Goal: Task Accomplishment & Management: Manage account settings

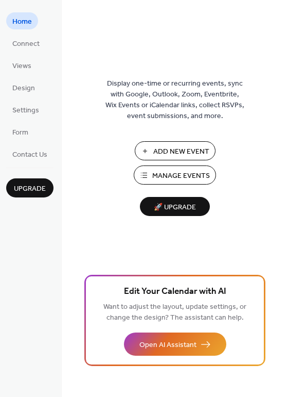
click at [178, 152] on span "Add New Event" at bounding box center [181, 151] width 56 height 11
click at [170, 172] on span "Manage Events" at bounding box center [181, 175] width 58 height 11
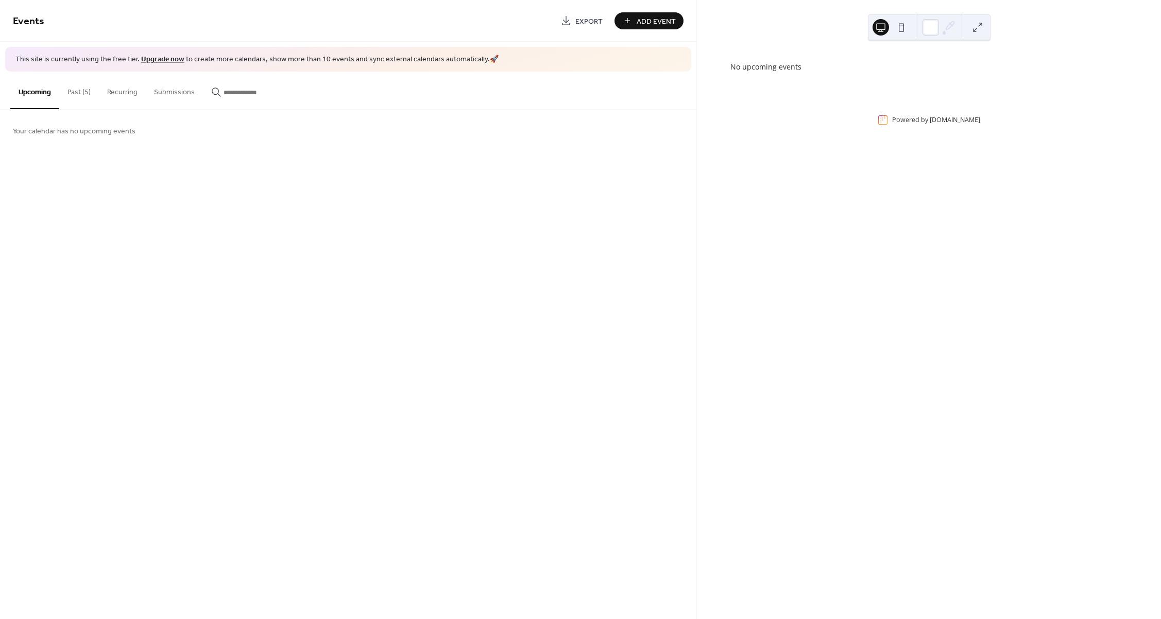
click at [67, 93] on button "Past (5)" at bounding box center [79, 90] width 40 height 37
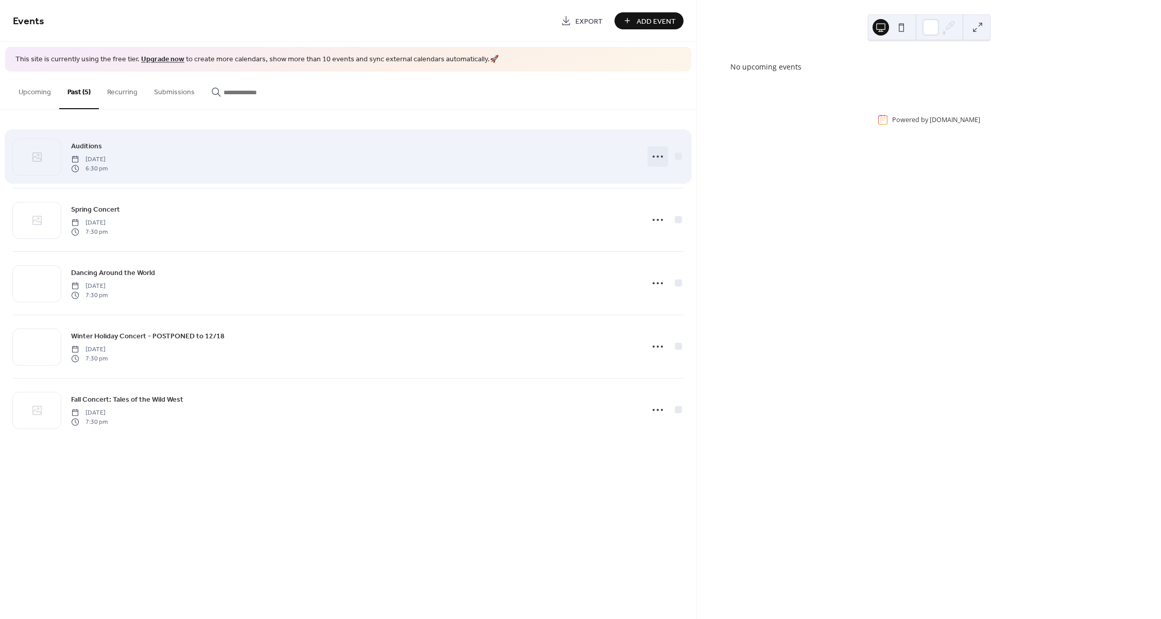
click at [659, 153] on icon at bounding box center [657, 156] width 16 height 16
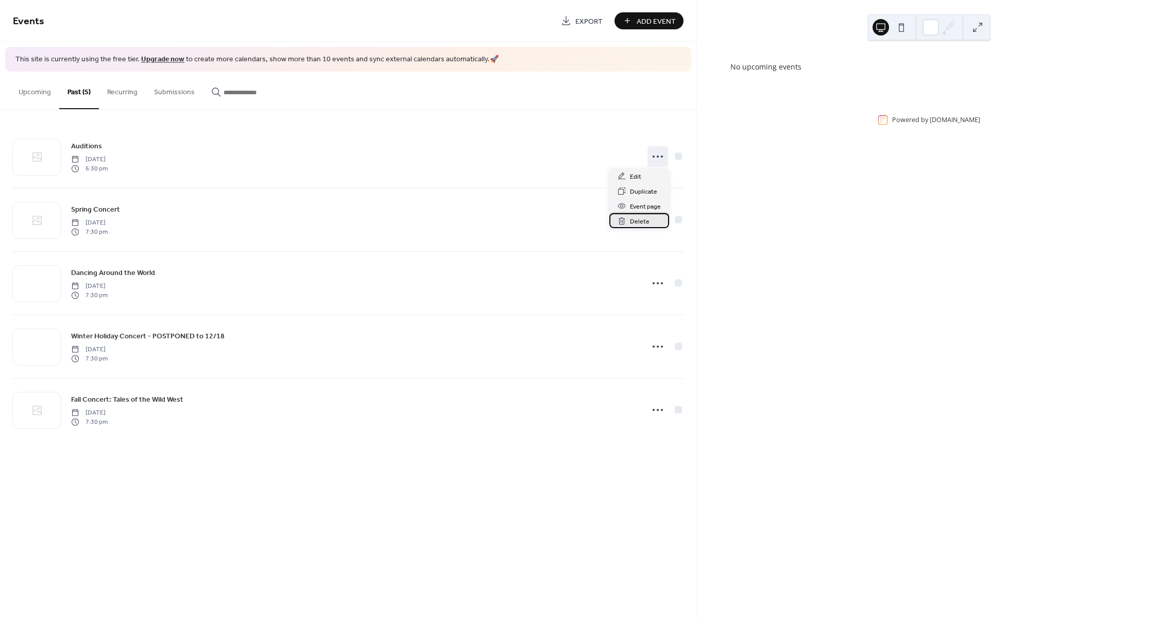
click at [638, 219] on span "Delete" at bounding box center [640, 221] width 20 height 11
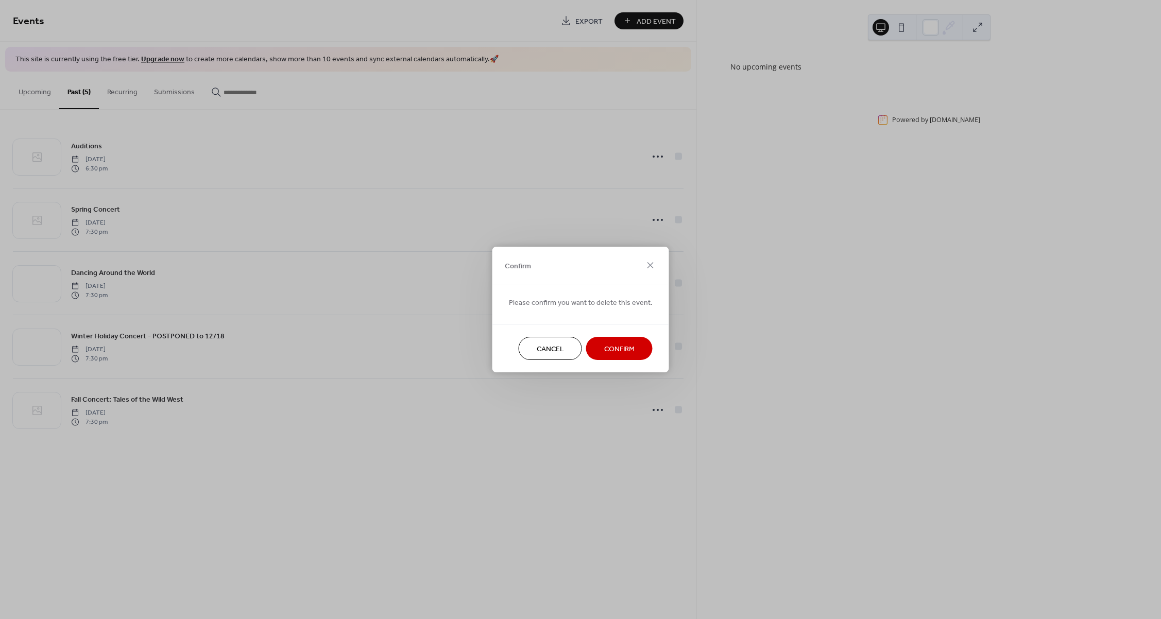
click at [629, 347] on span "Confirm" at bounding box center [619, 349] width 30 height 11
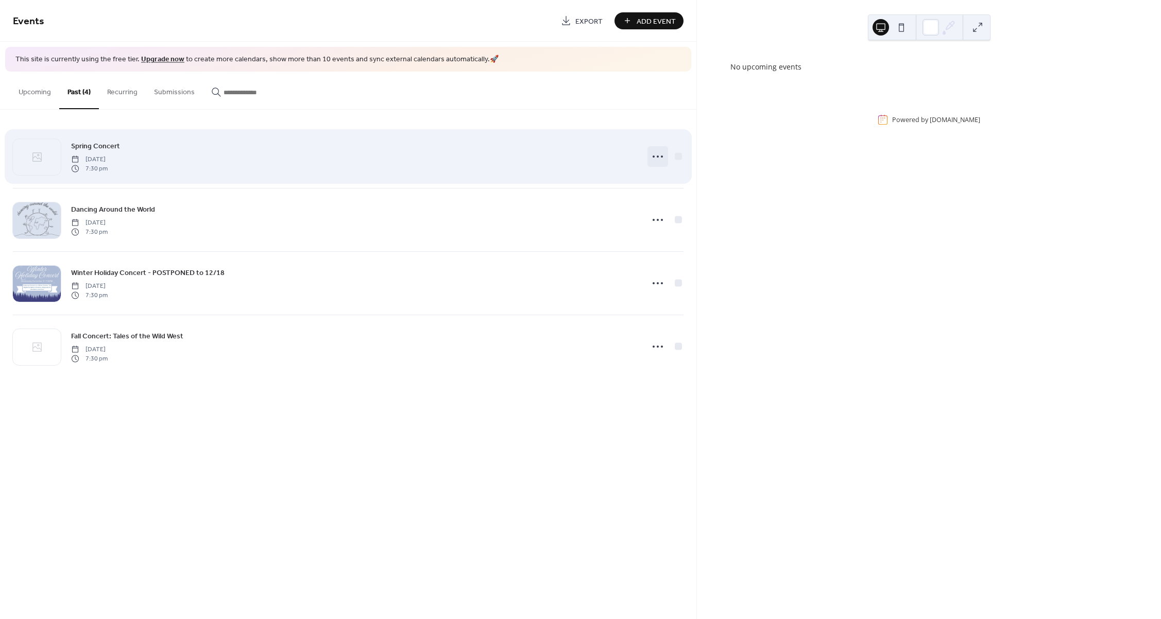
click at [657, 157] on icon at bounding box center [657, 156] width 16 height 16
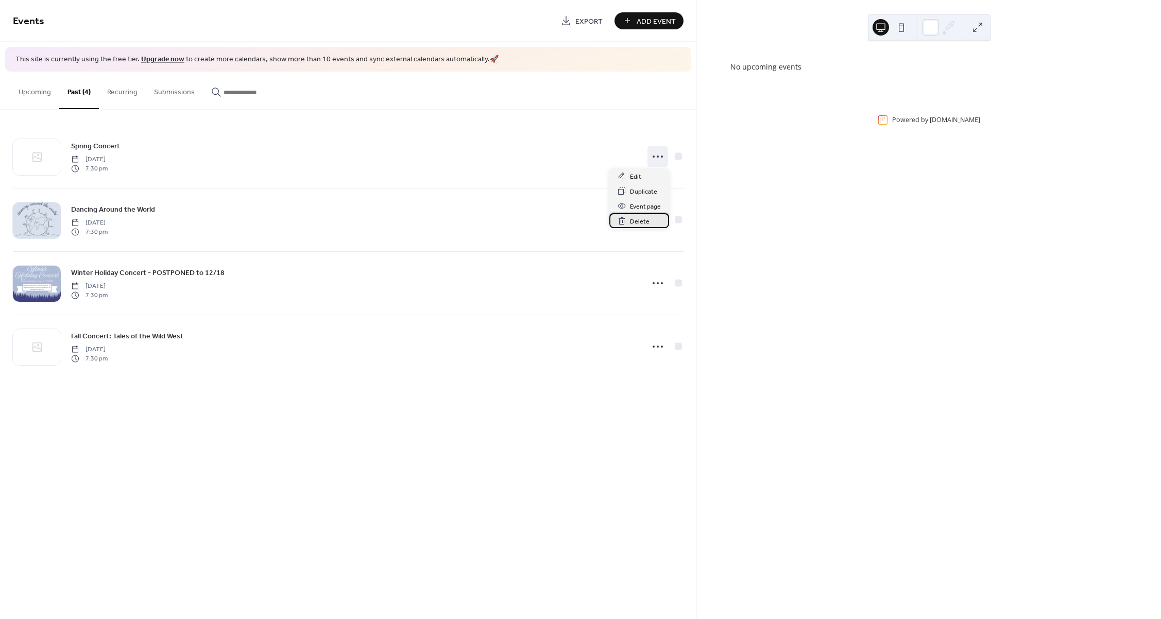
click at [638, 221] on span "Delete" at bounding box center [640, 221] width 20 height 11
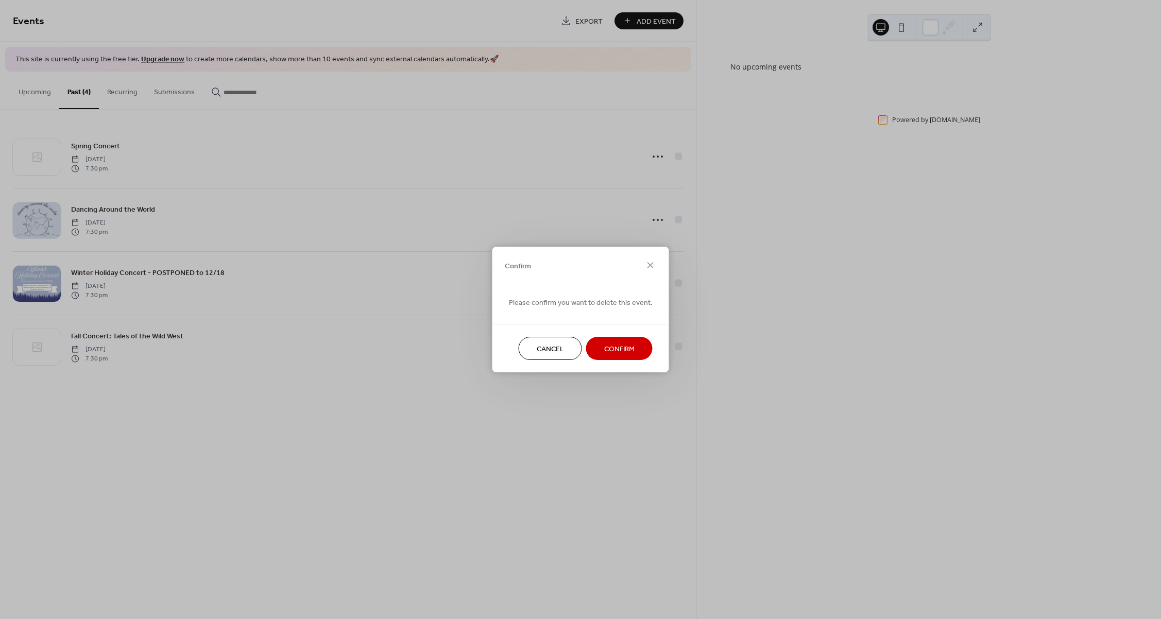
click at [624, 345] on span "Confirm" at bounding box center [619, 349] width 30 height 11
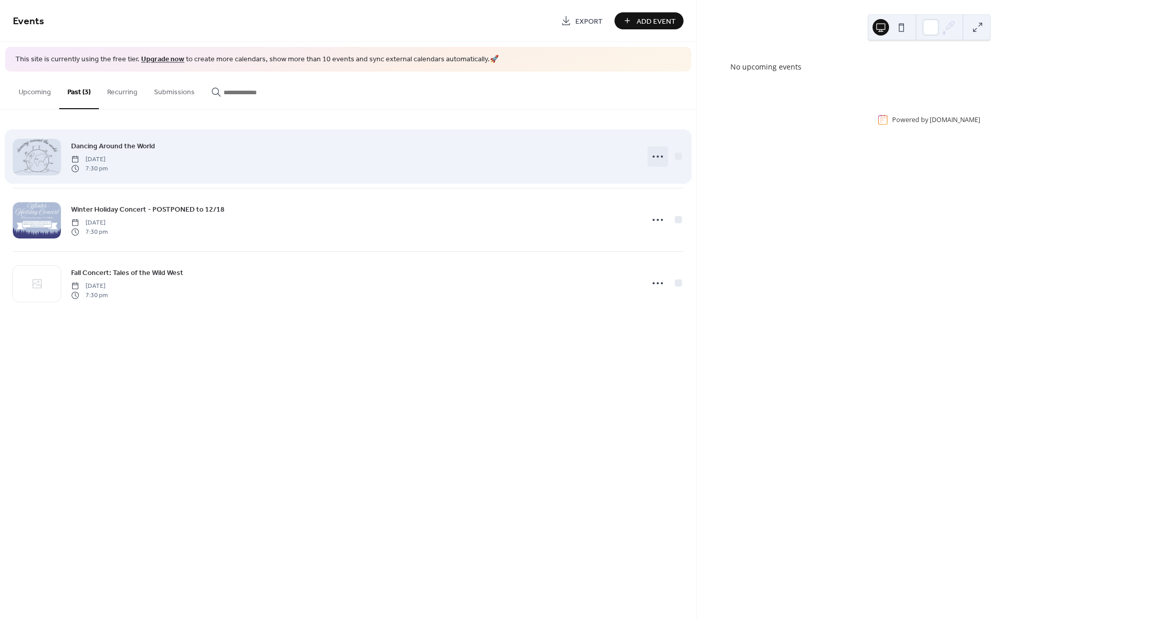
click at [658, 152] on icon at bounding box center [657, 156] width 16 height 16
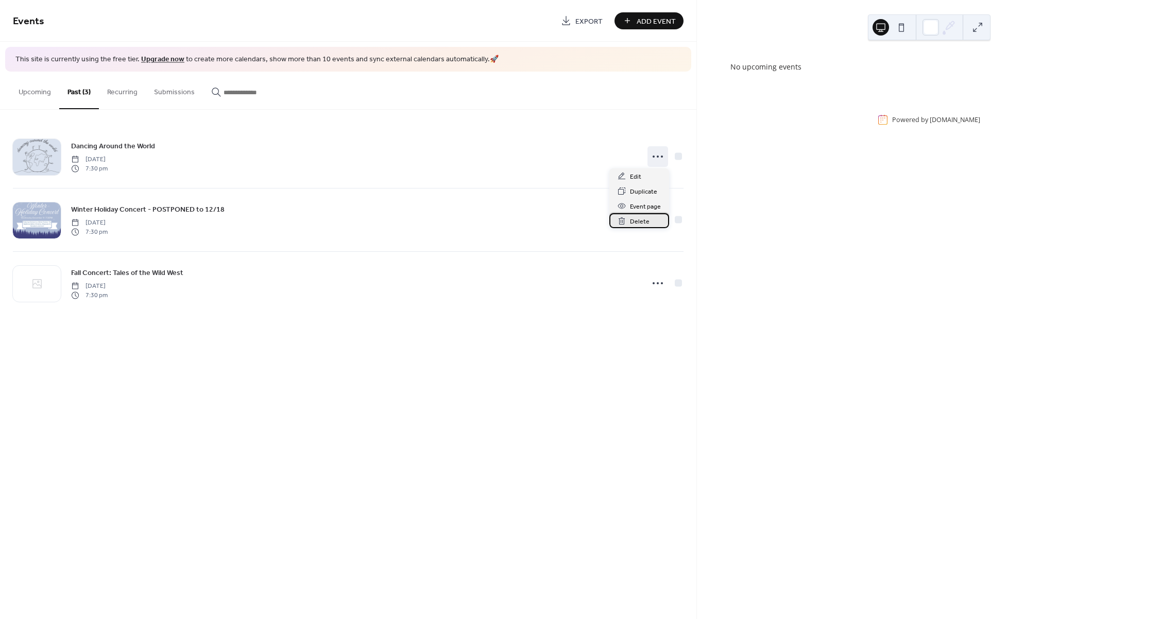
click at [637, 225] on span "Delete" at bounding box center [640, 221] width 20 height 11
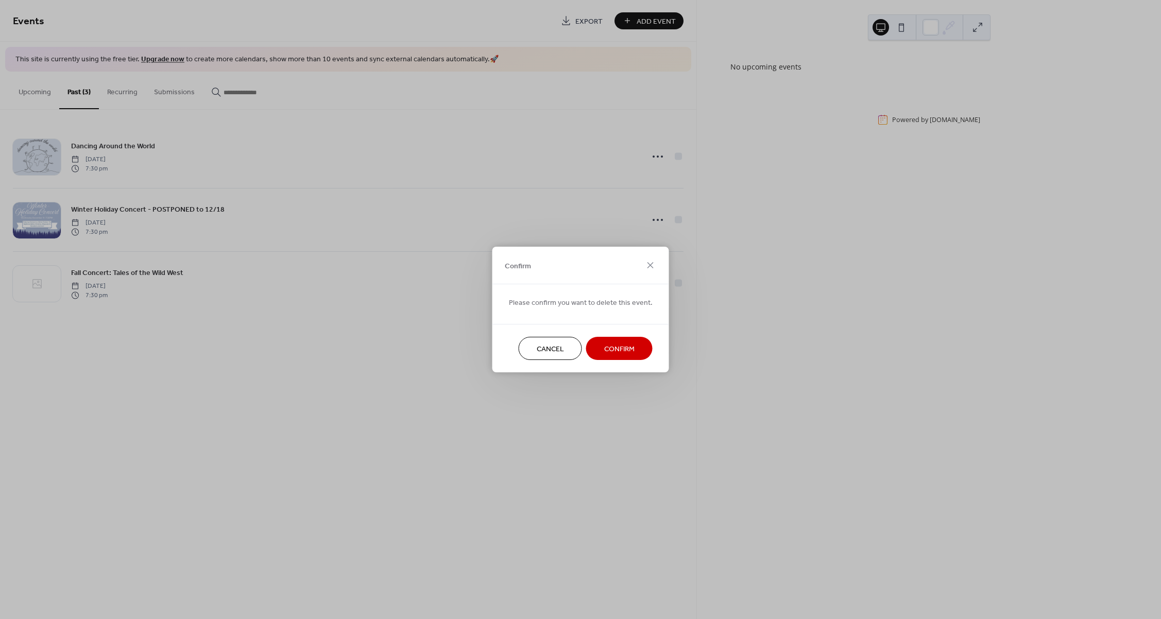
click at [626, 351] on span "Confirm" at bounding box center [619, 349] width 30 height 11
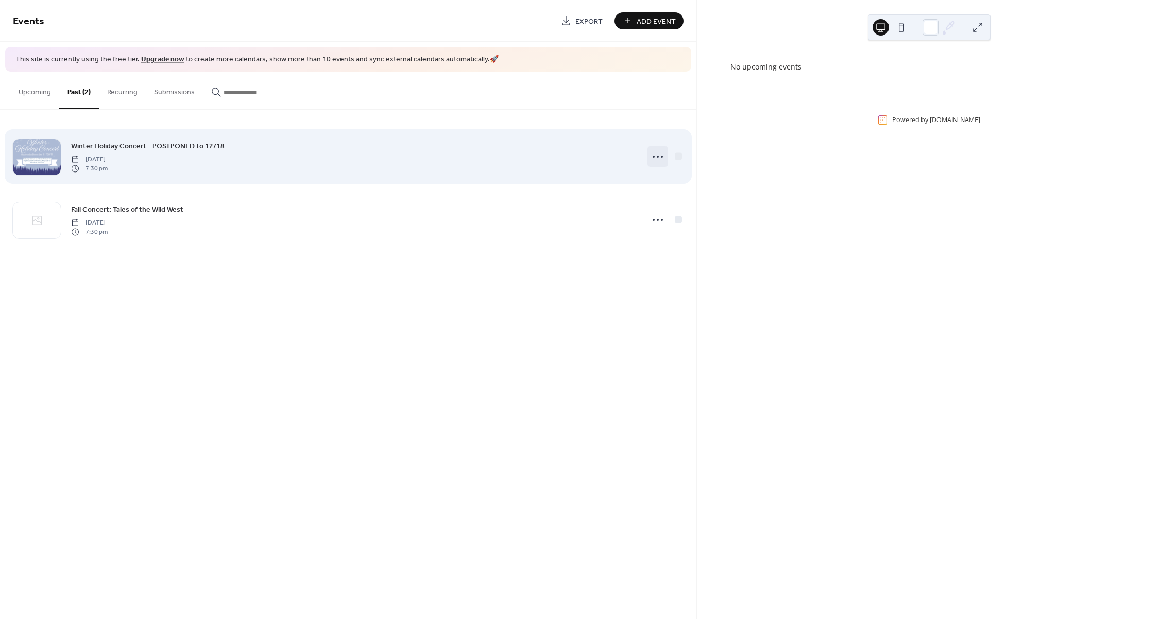
click at [650, 151] on icon at bounding box center [657, 156] width 16 height 16
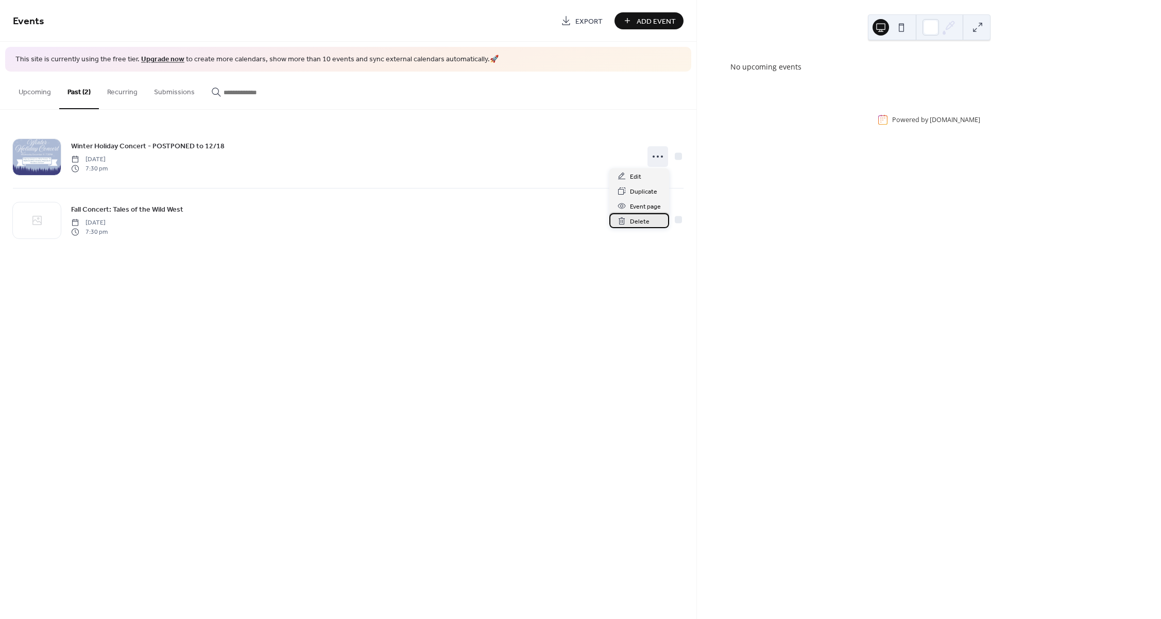
click at [640, 223] on span "Delete" at bounding box center [640, 221] width 20 height 11
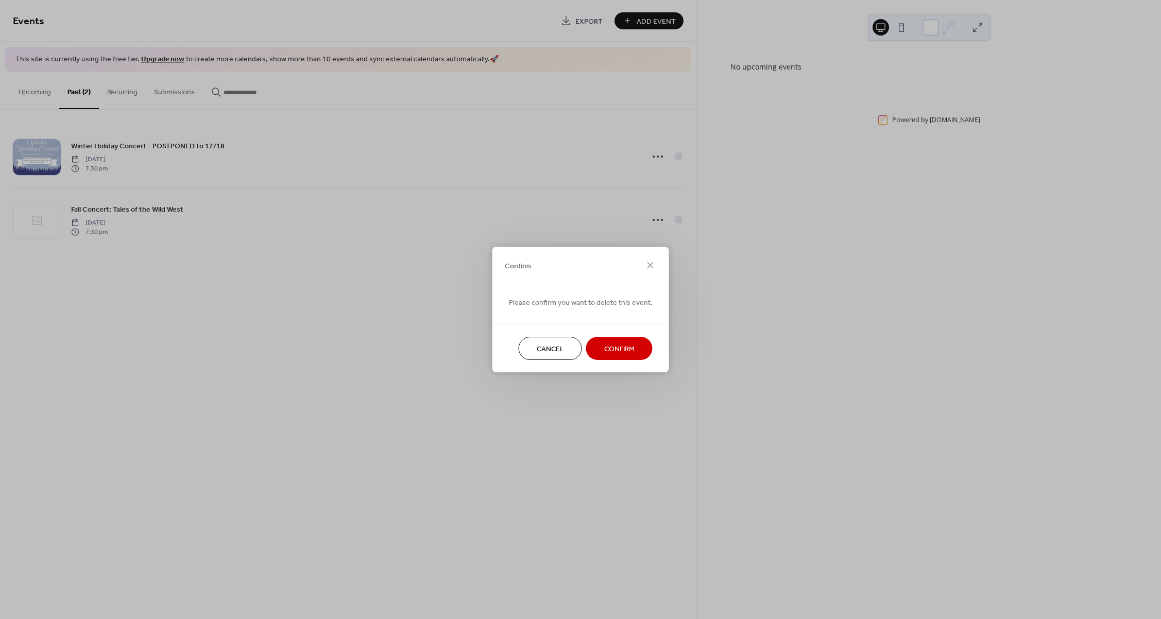
click at [624, 345] on span "Confirm" at bounding box center [619, 349] width 30 height 11
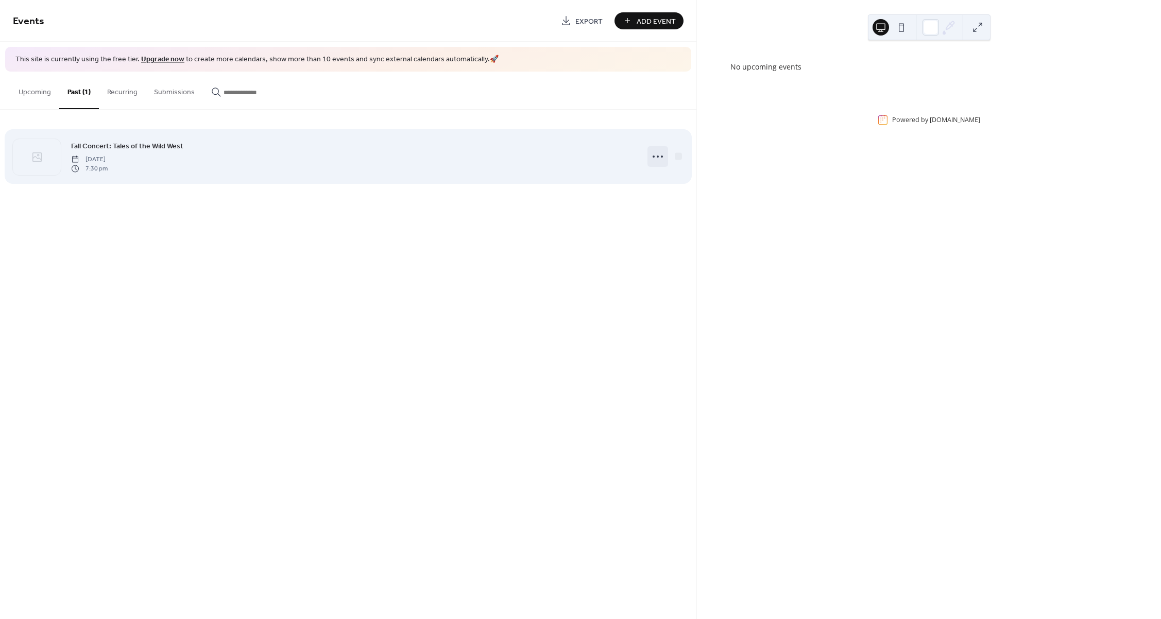
click at [651, 156] on icon at bounding box center [657, 156] width 16 height 16
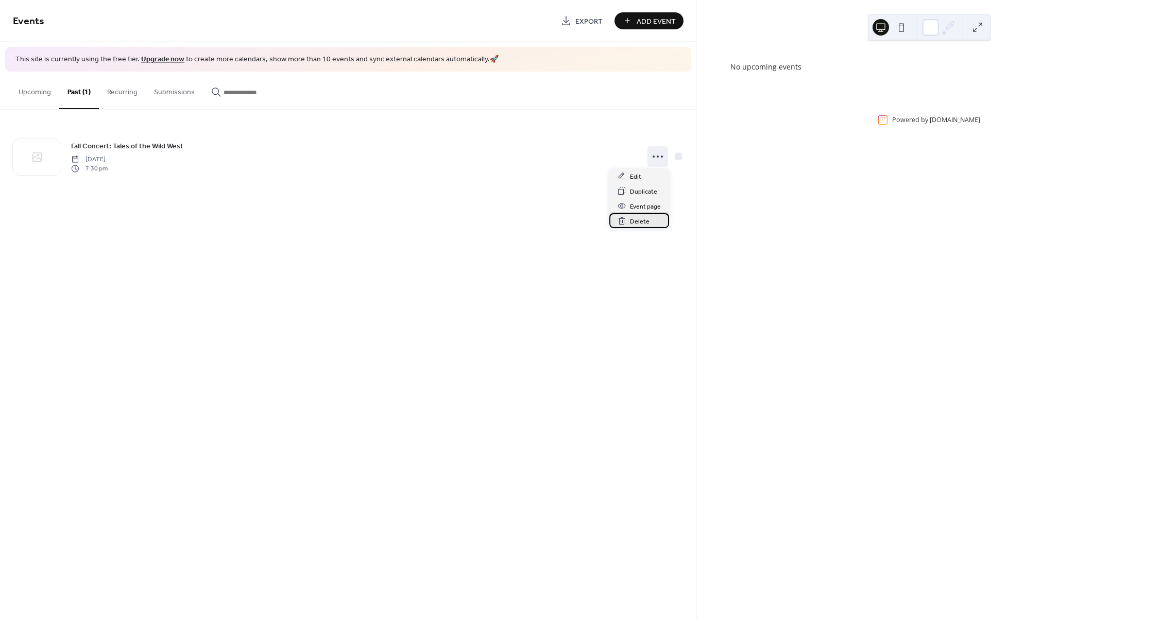
click at [634, 222] on span "Delete" at bounding box center [640, 221] width 20 height 11
click at [627, 218] on div "Confirm Please confirm you want to delete this event. Cancel Confirm" at bounding box center [580, 309] width 1161 height 619
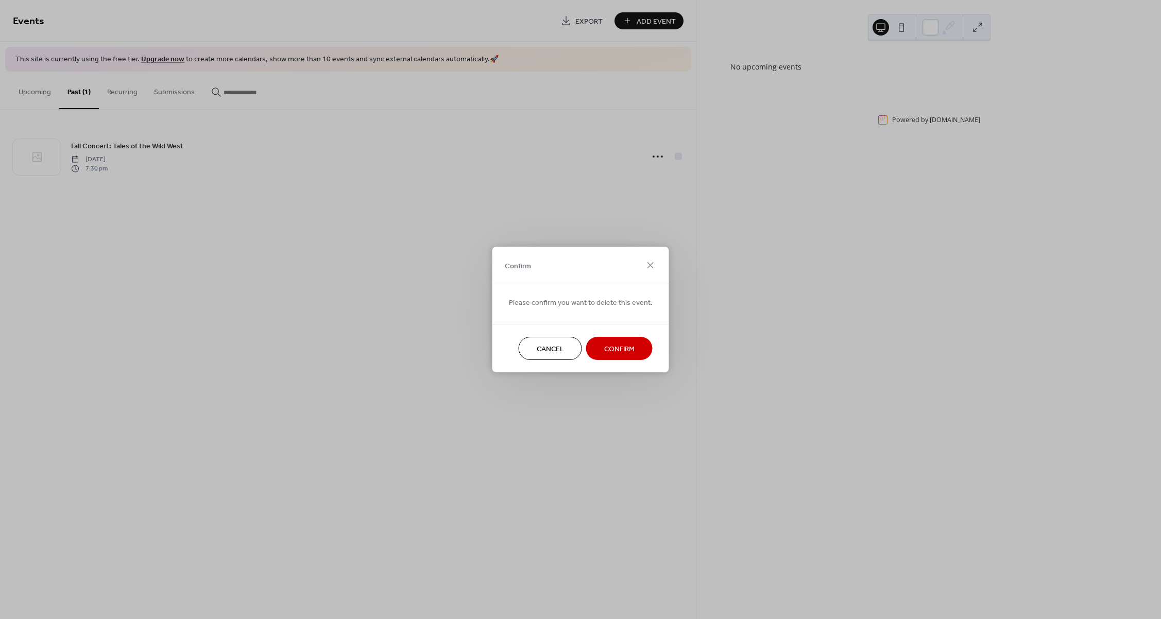
click at [624, 348] on span "Confirm" at bounding box center [619, 349] width 30 height 11
